Goal: Task Accomplishment & Management: Use online tool/utility

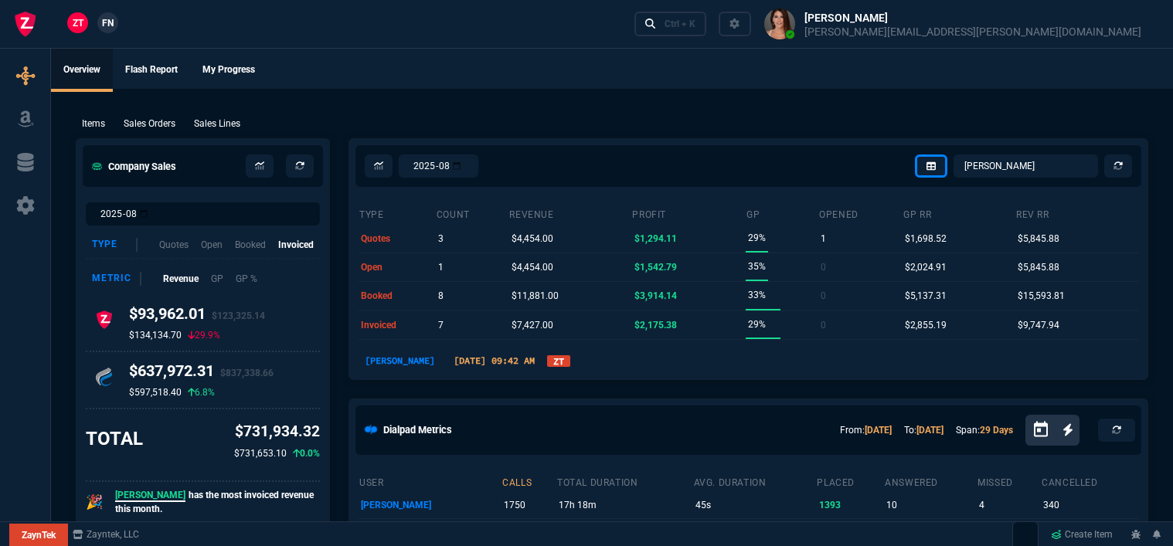
select select "12: [PERSON_NAME]"
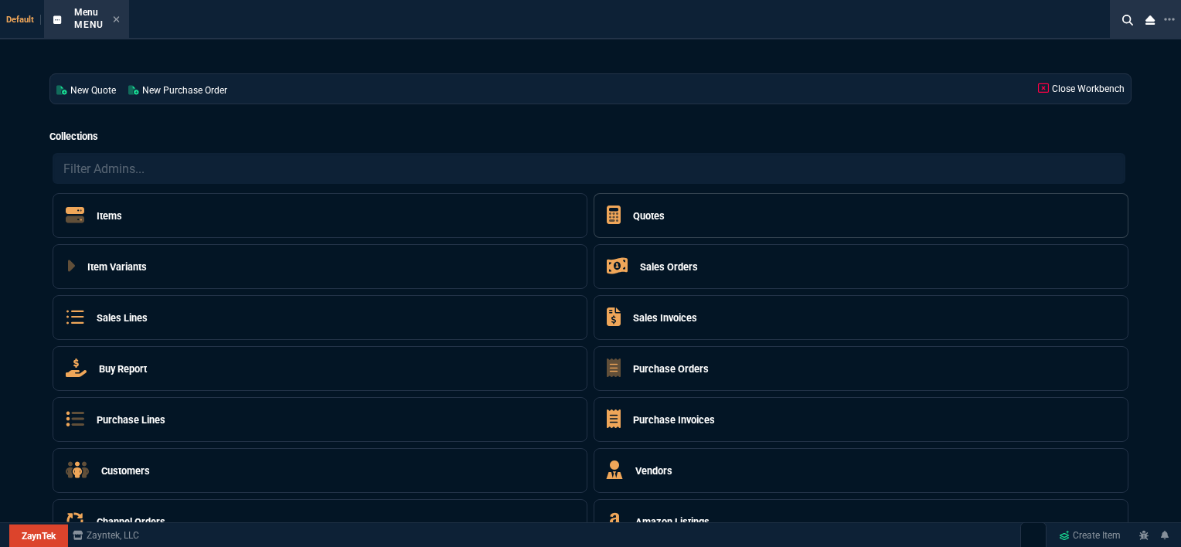
click at [645, 211] on h5 "Quotes" at bounding box center [649, 216] width 32 height 15
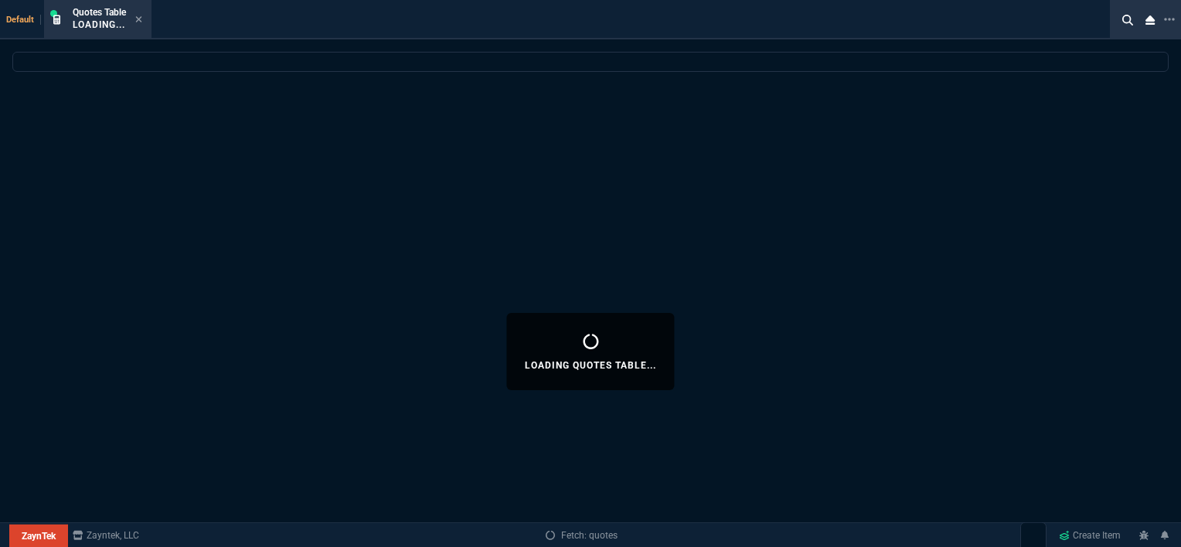
select select
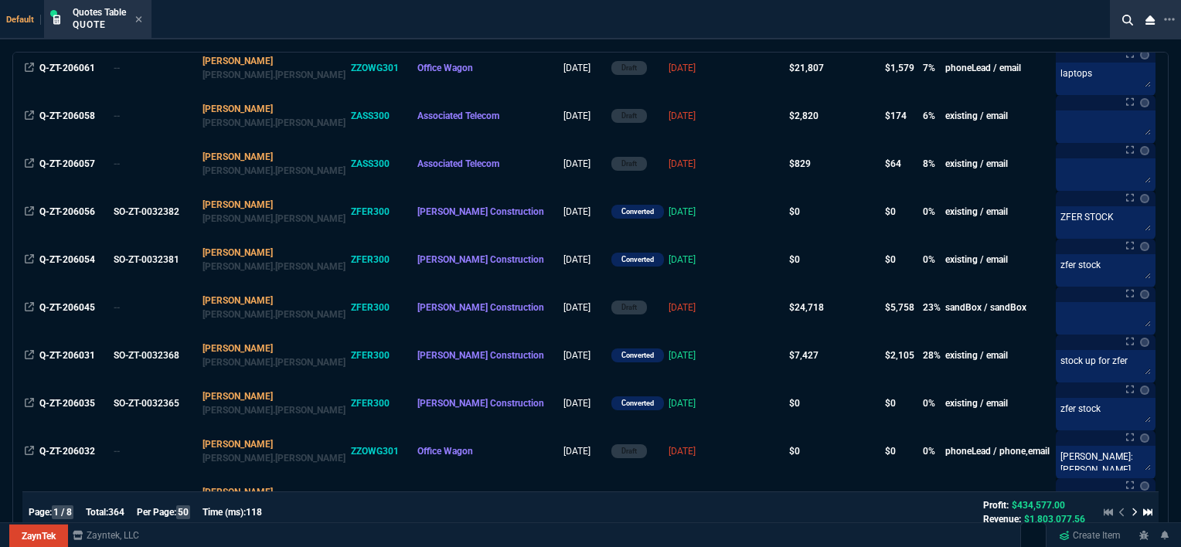
scroll to position [464, 0]
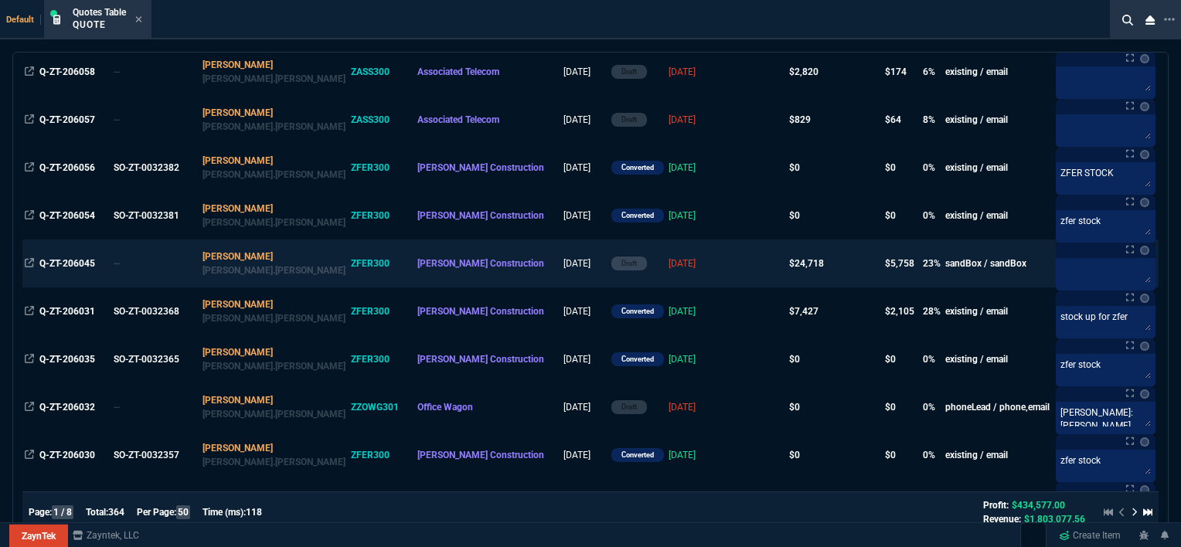
click at [666, 261] on td "[DATE]" at bounding box center [696, 264] width 61 height 48
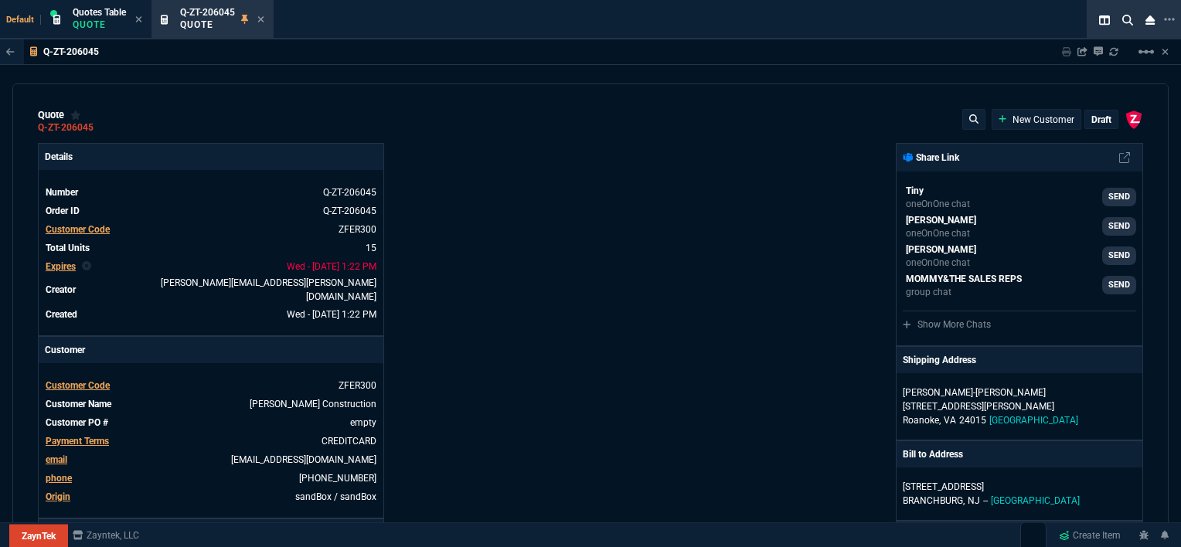
type input "100"
type input "995"
type input "22"
type input "190"
type input "11"
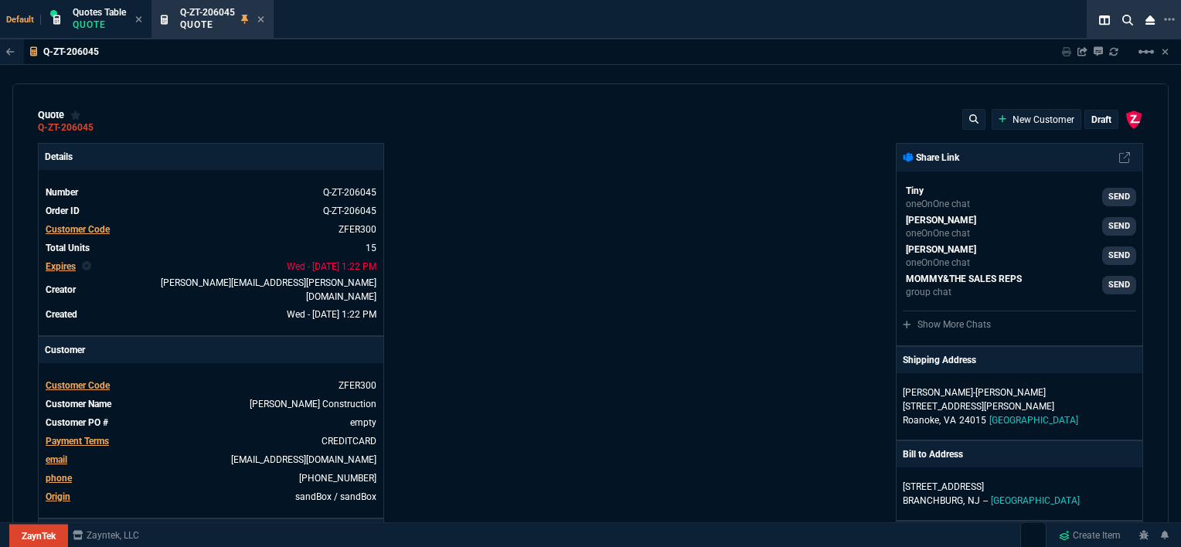
type input "135"
type input "18"
type input "211"
type input "100"
type input "2085"
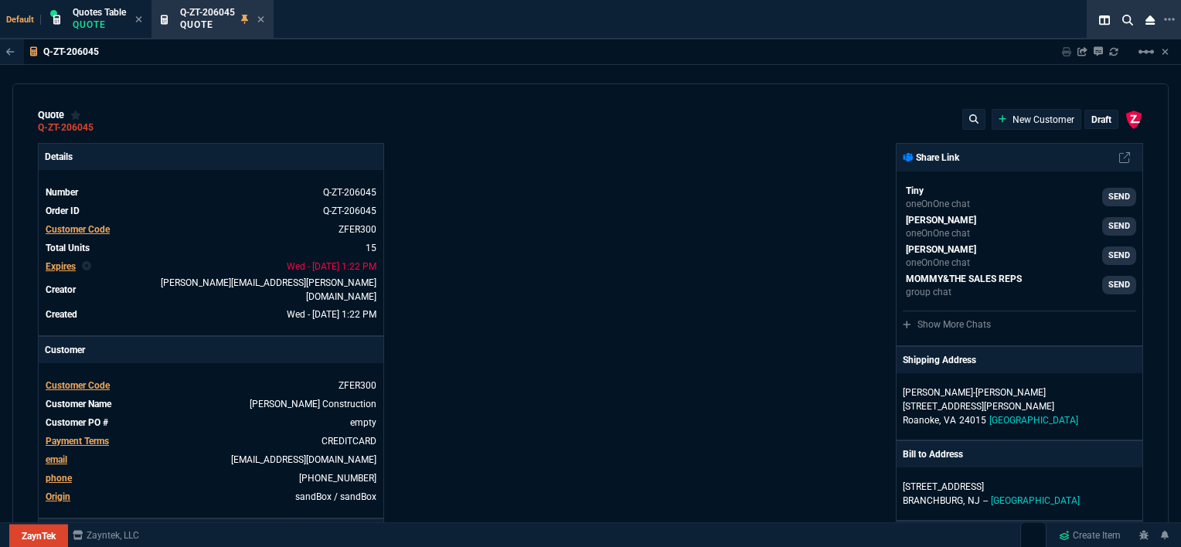
type input "100"
type input "1665"
type input "13"
type input "361"
type input "20"
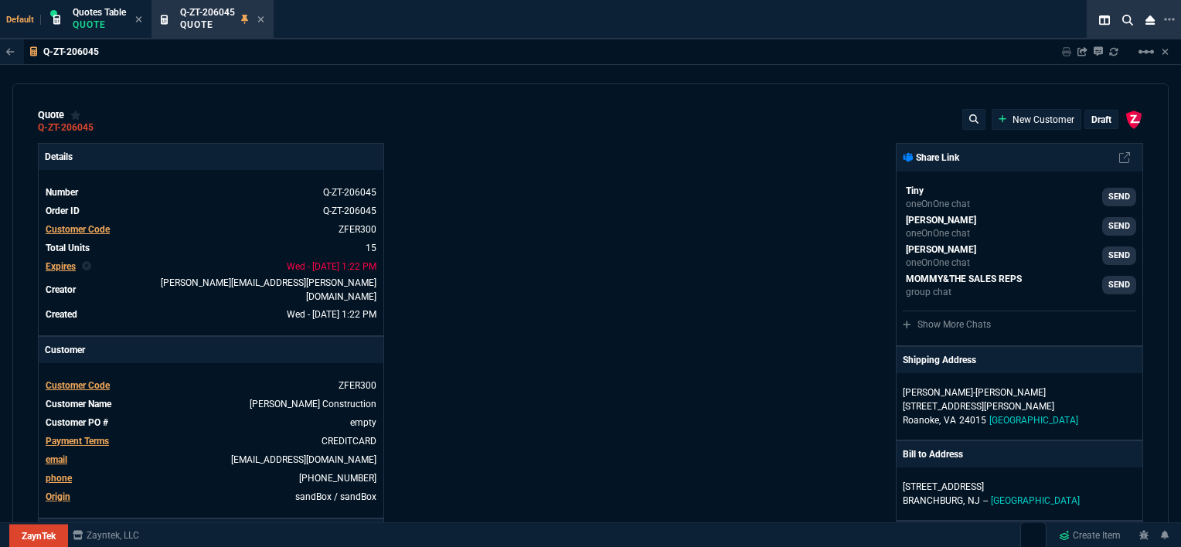
type input "715"
type input "3"
type input "12"
type input "11"
type input "88"
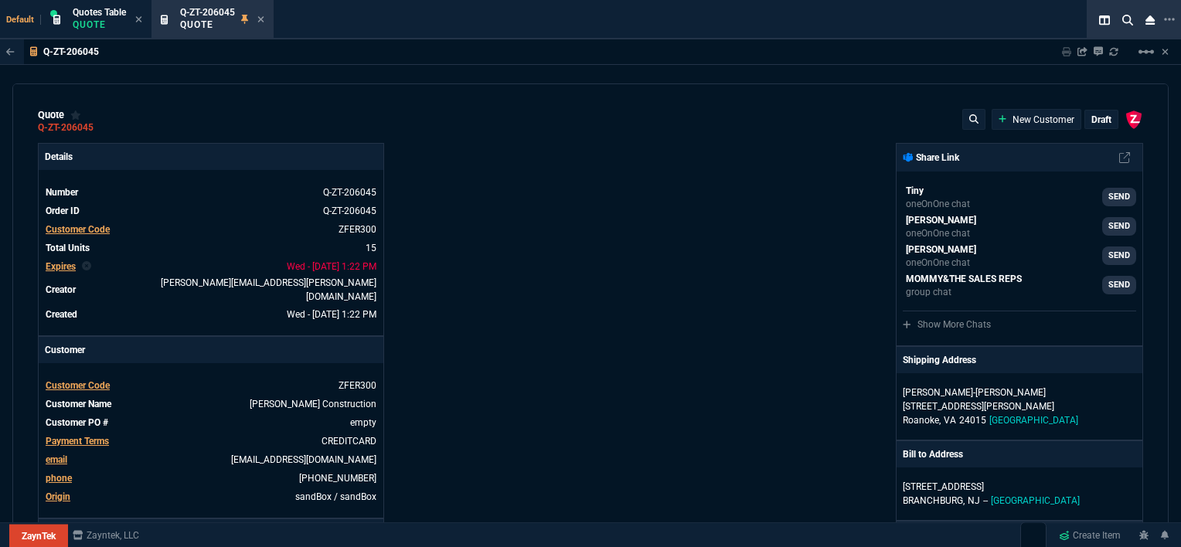
type input "2"
type input "33"
type input "10"
type input "121"
type input "3"
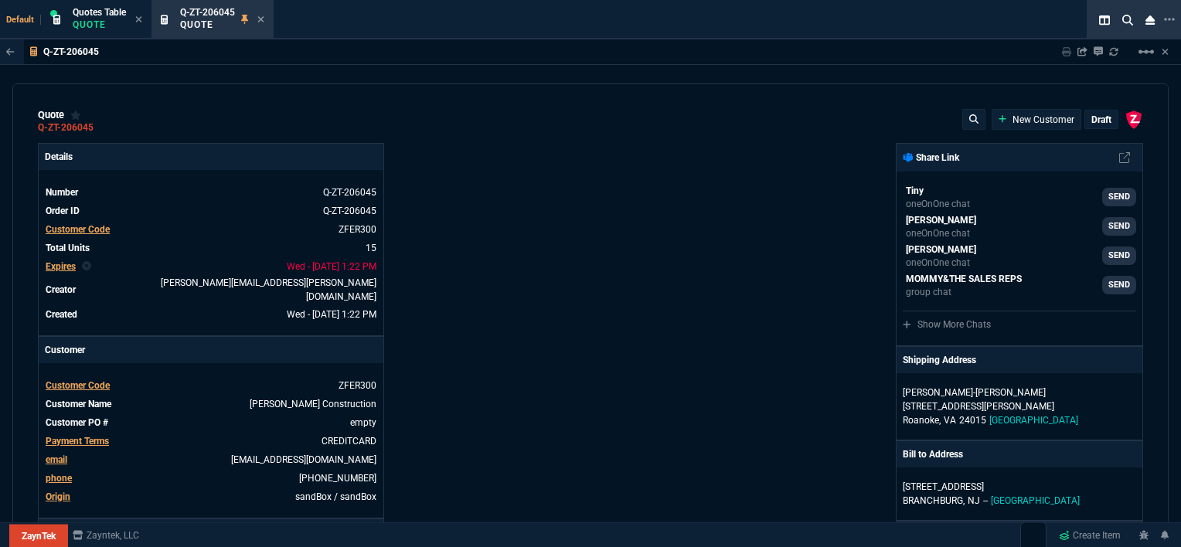
type input "75"
type input "2"
type input "59"
type input "0"
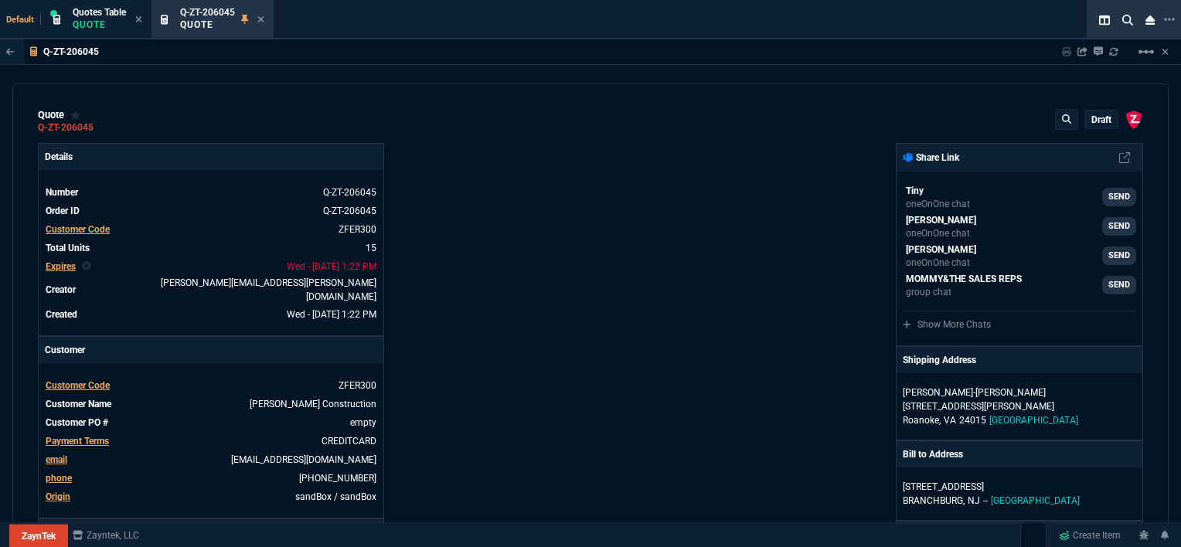
type input "1260.57"
type input "21"
type input "1178.09"
type input "28"
type input "1908.52"
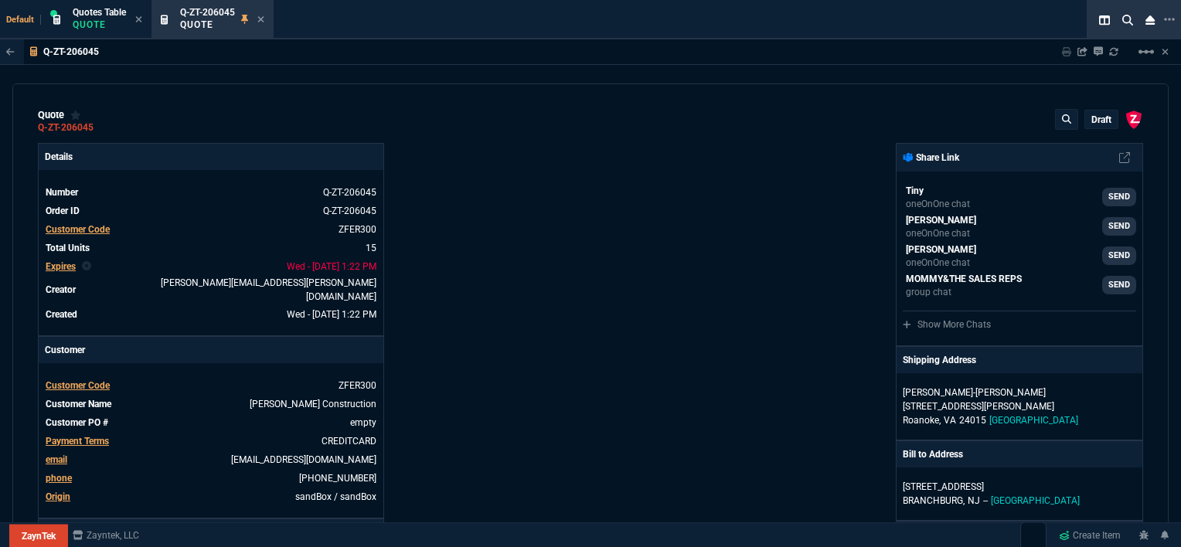
type input "33"
type input "1746.35"
type input "34"
type input "2844.07"
type input "27"
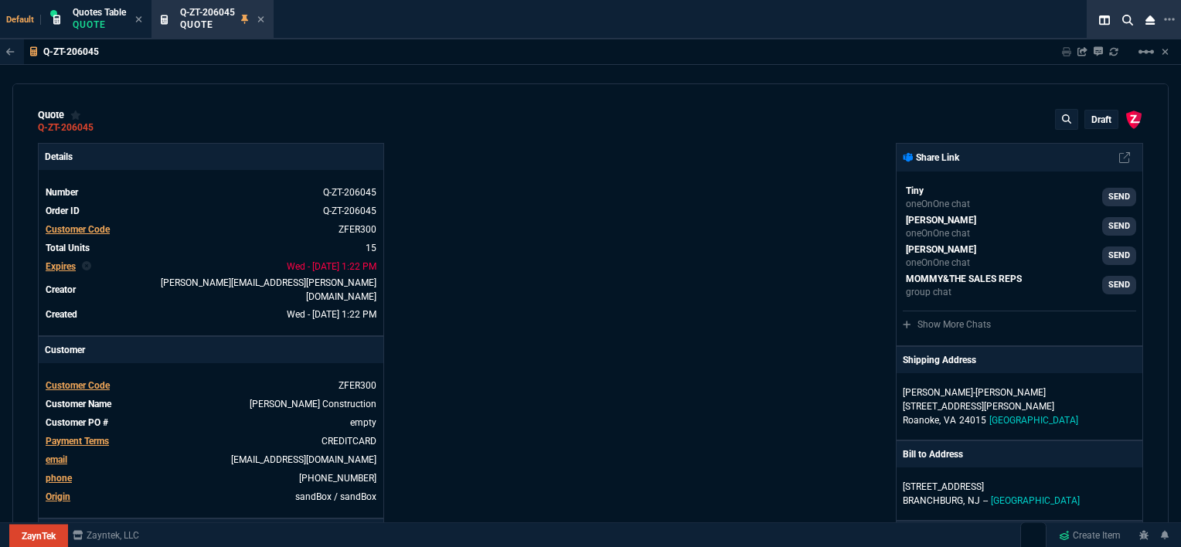
type input "2494.8"
type input "33"
type input "3548.15"
type input "24"
type input "4041.58"
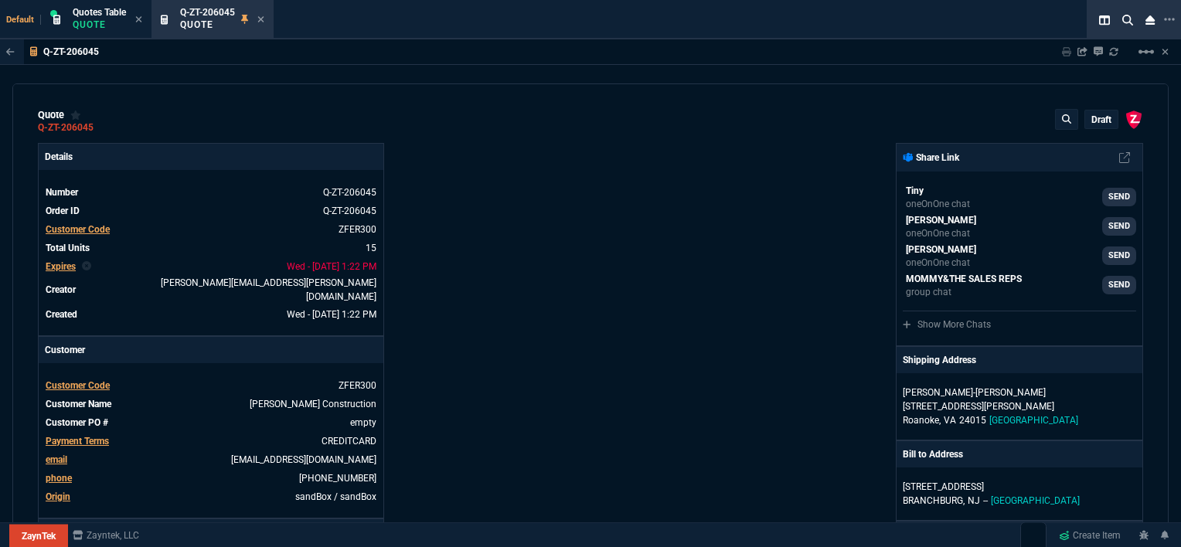
type input "10"
type input "699"
type input "33"
type input "1049"
type input "26"
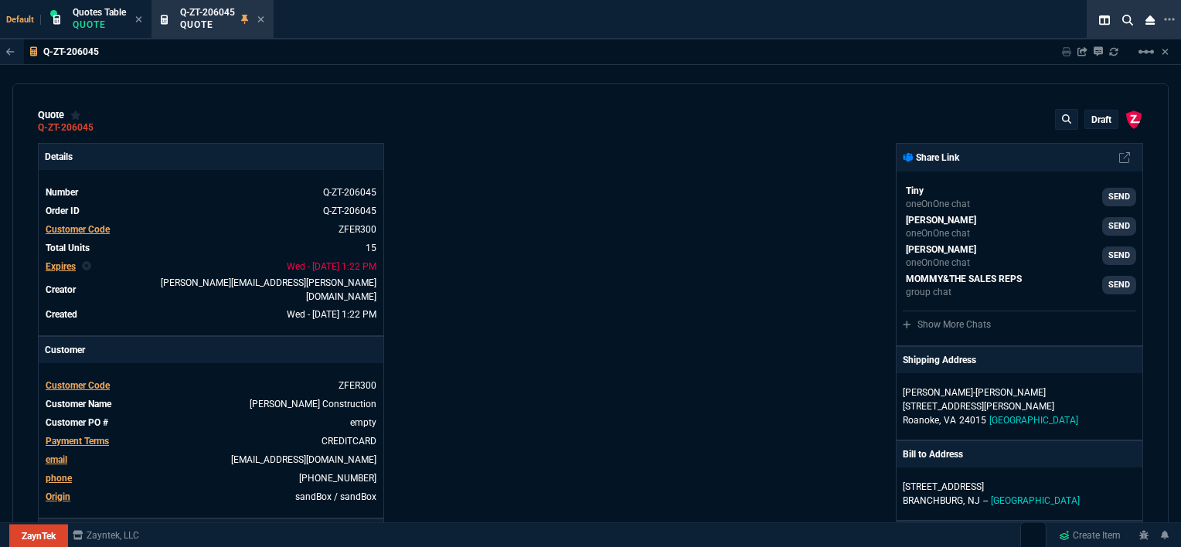
type input "1999"
type input "33"
type input "1649"
type input "27"
type input "4352.04"
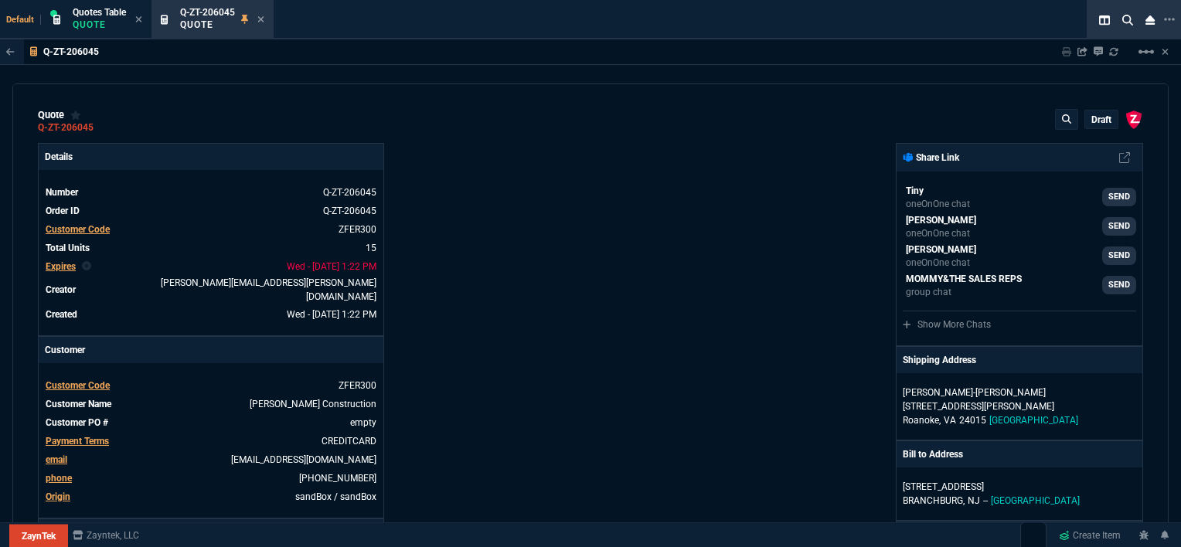
type input "33"
type input "4964.65"
type input "26"
type input "6409.36"
type input "100"
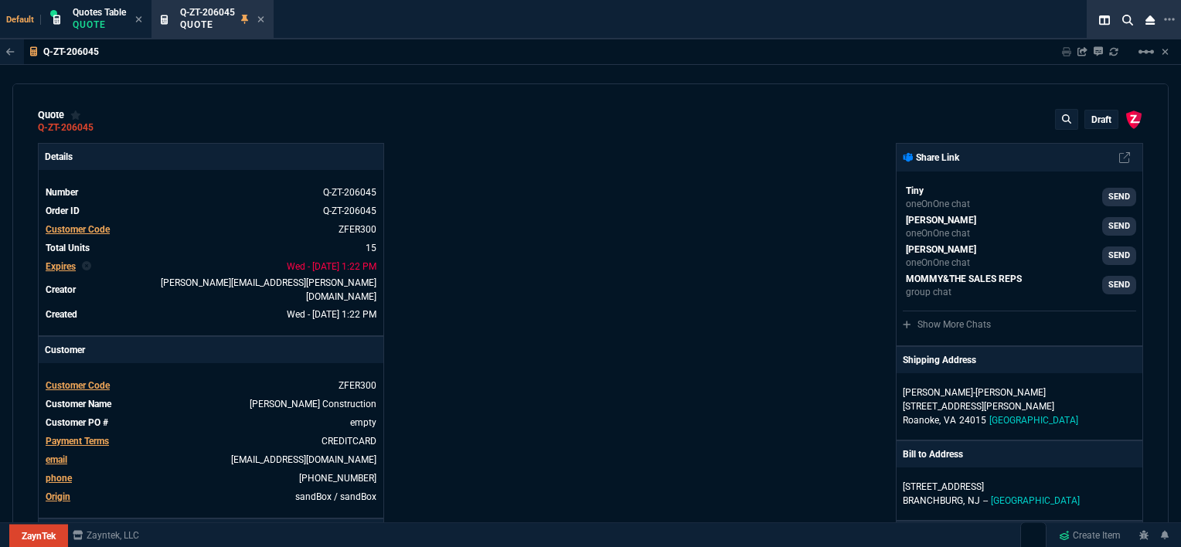
scroll to position [773, 0]
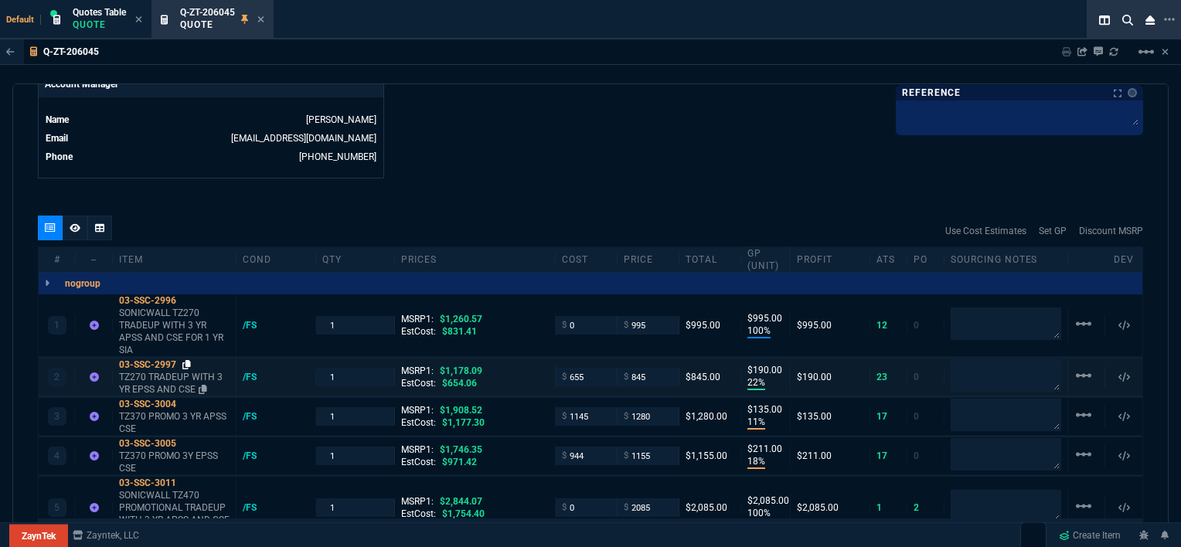
click at [186, 360] on icon at bounding box center [186, 364] width 9 height 9
